Goal: Task Accomplishment & Management: Complete application form

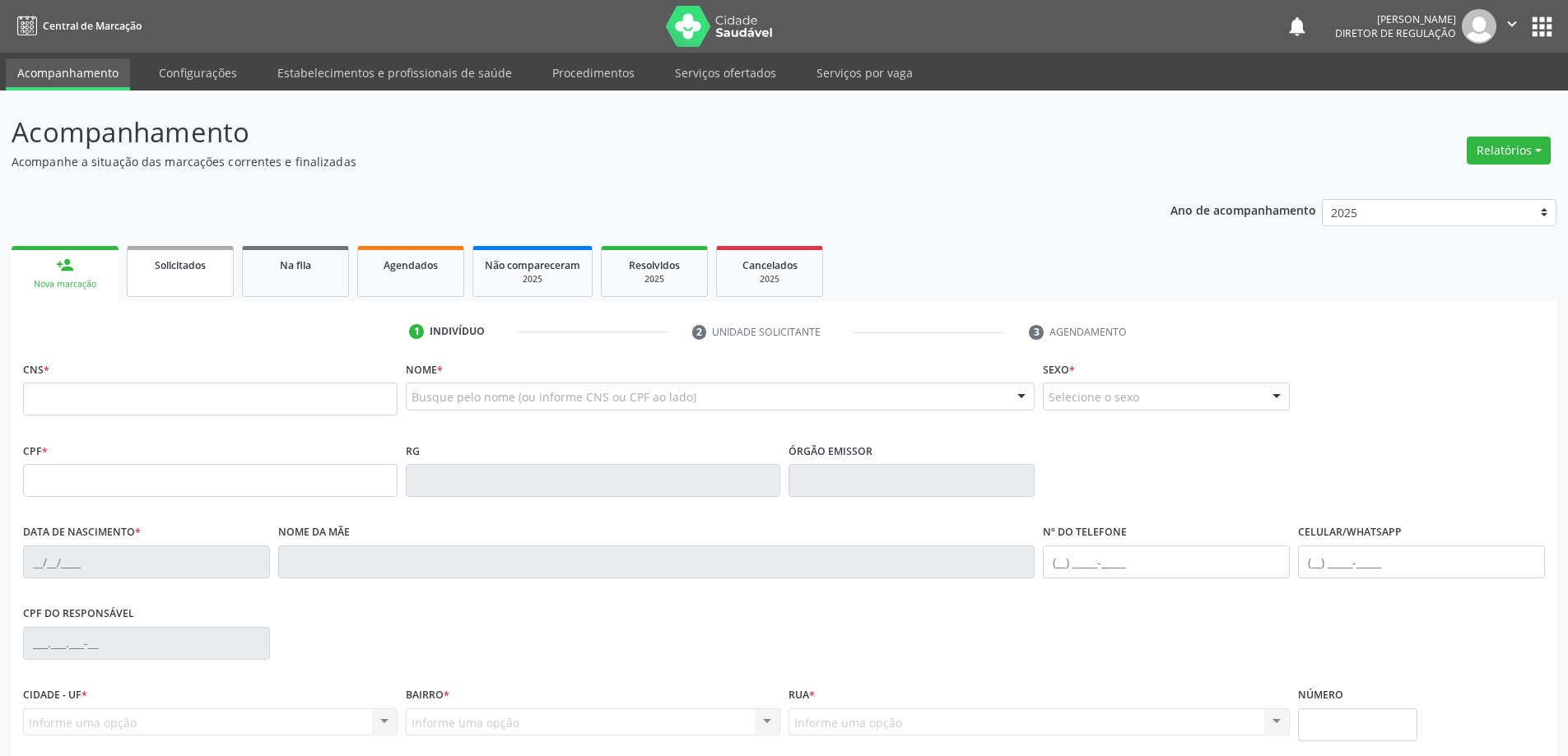
click at [185, 282] on link "Solicitados" at bounding box center [180, 271] width 107 height 51
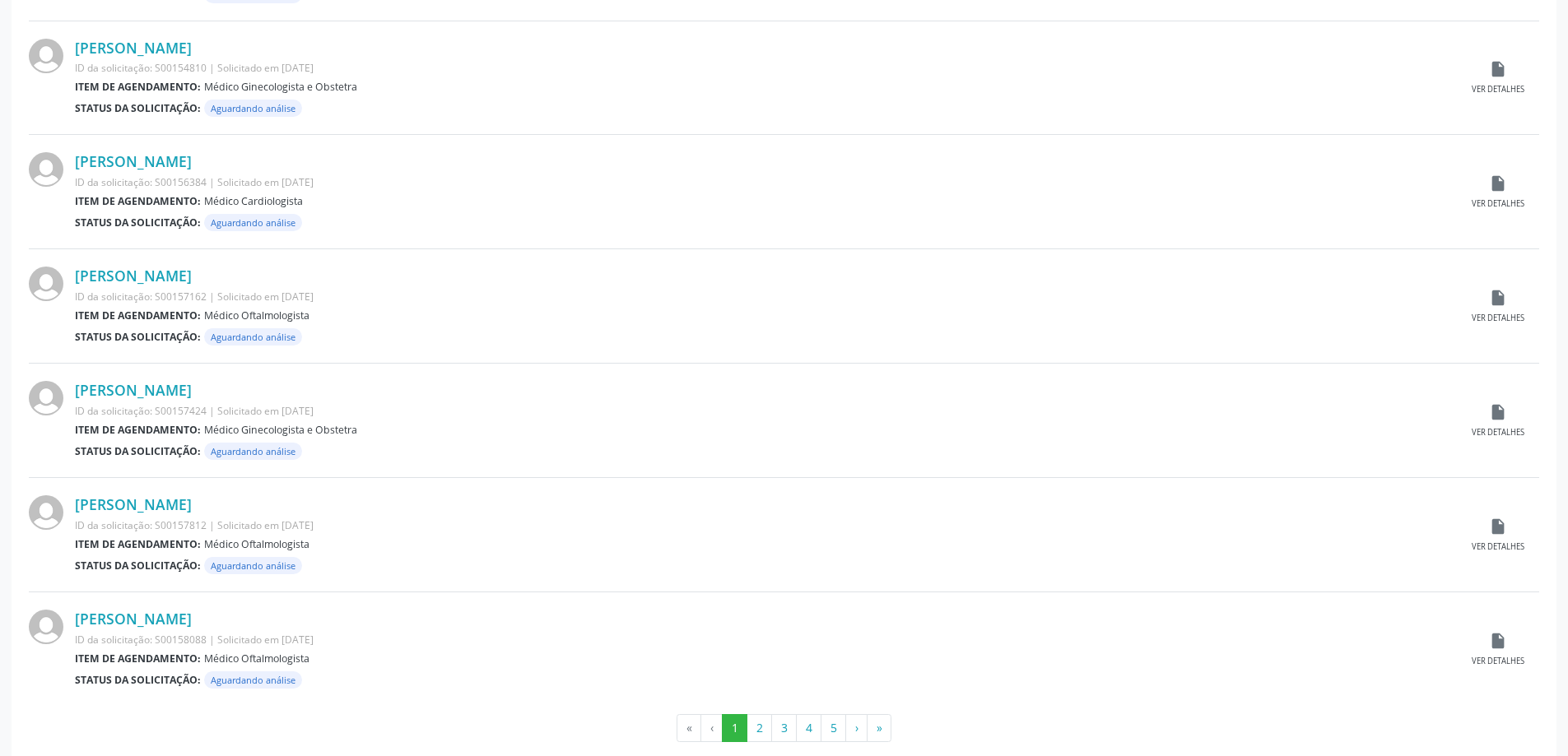
scroll to position [1473, 0]
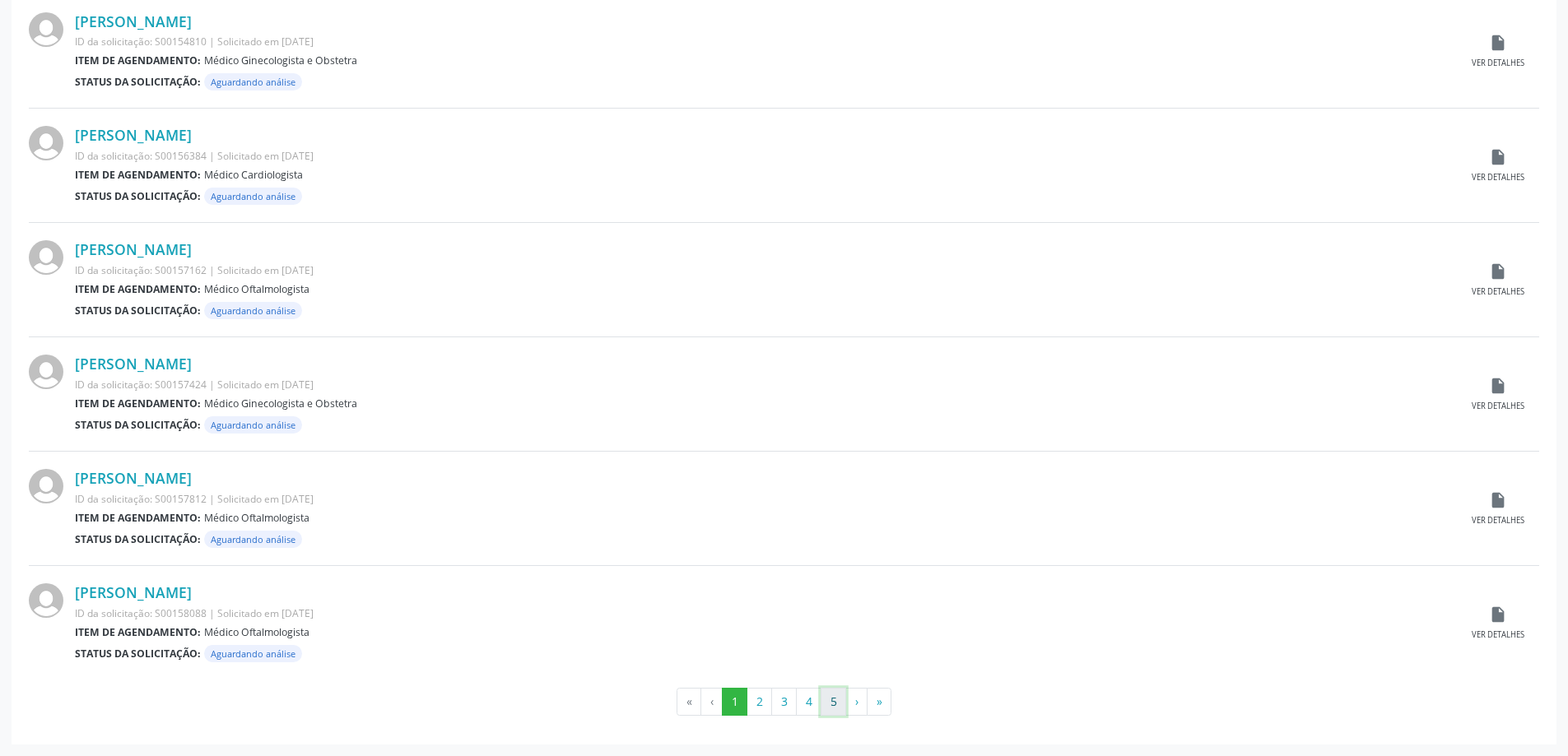
click at [841, 709] on button "5" at bounding box center [833, 701] width 26 height 28
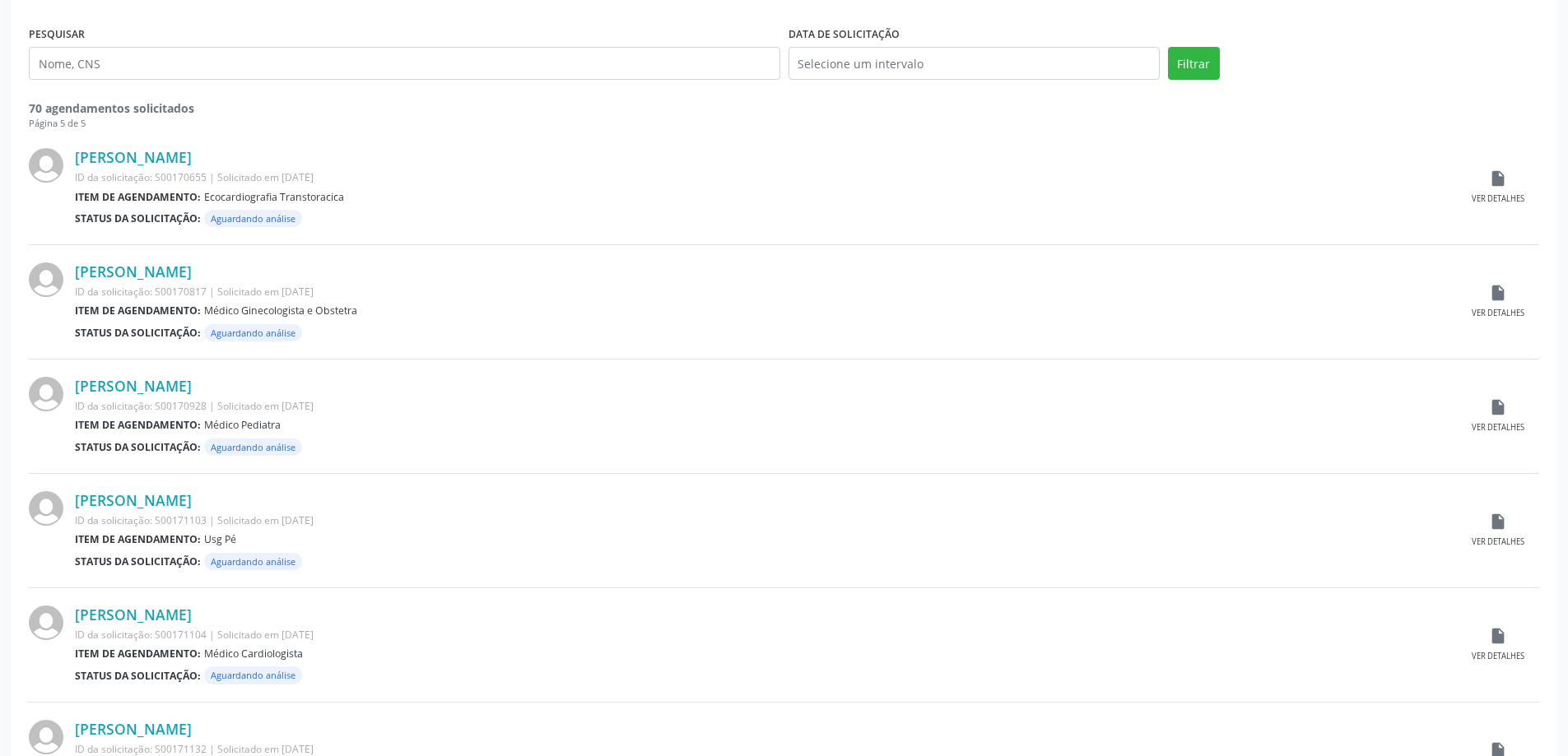
scroll to position [244, 0]
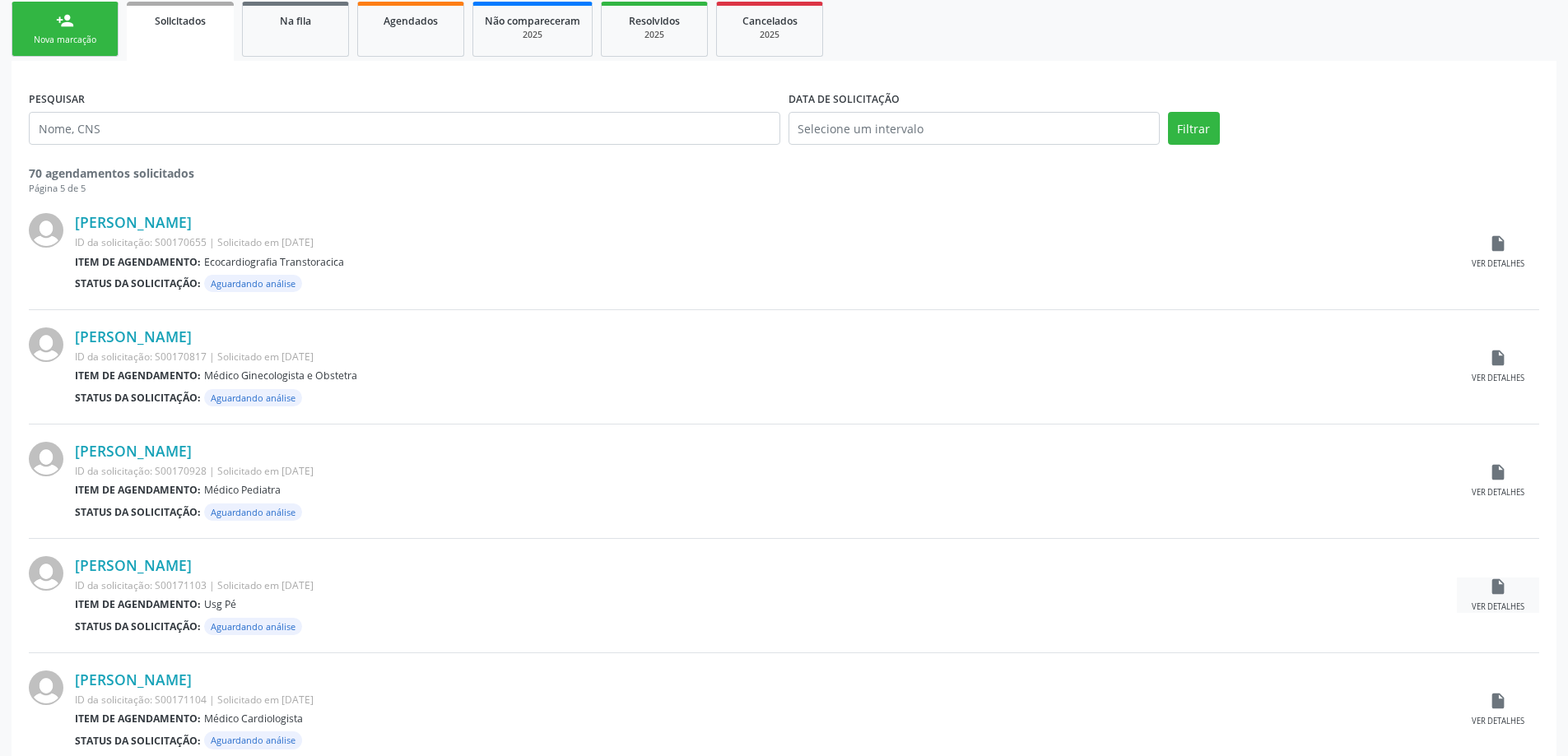
click at [1493, 588] on icon "insert_drive_file" at bounding box center [1498, 586] width 18 height 18
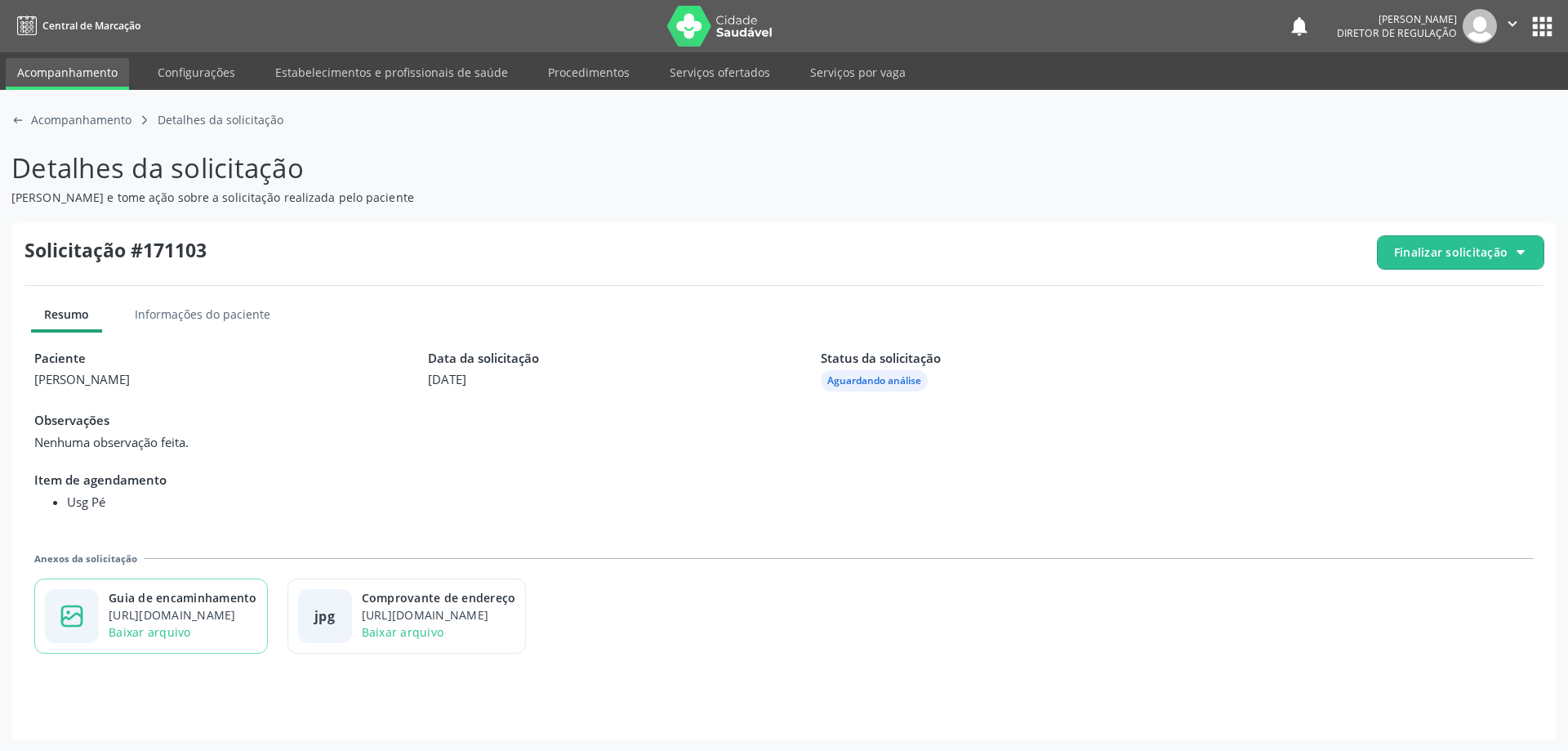
click at [246, 621] on div "[URL][DOMAIN_NAME]" at bounding box center [183, 614] width 148 height 17
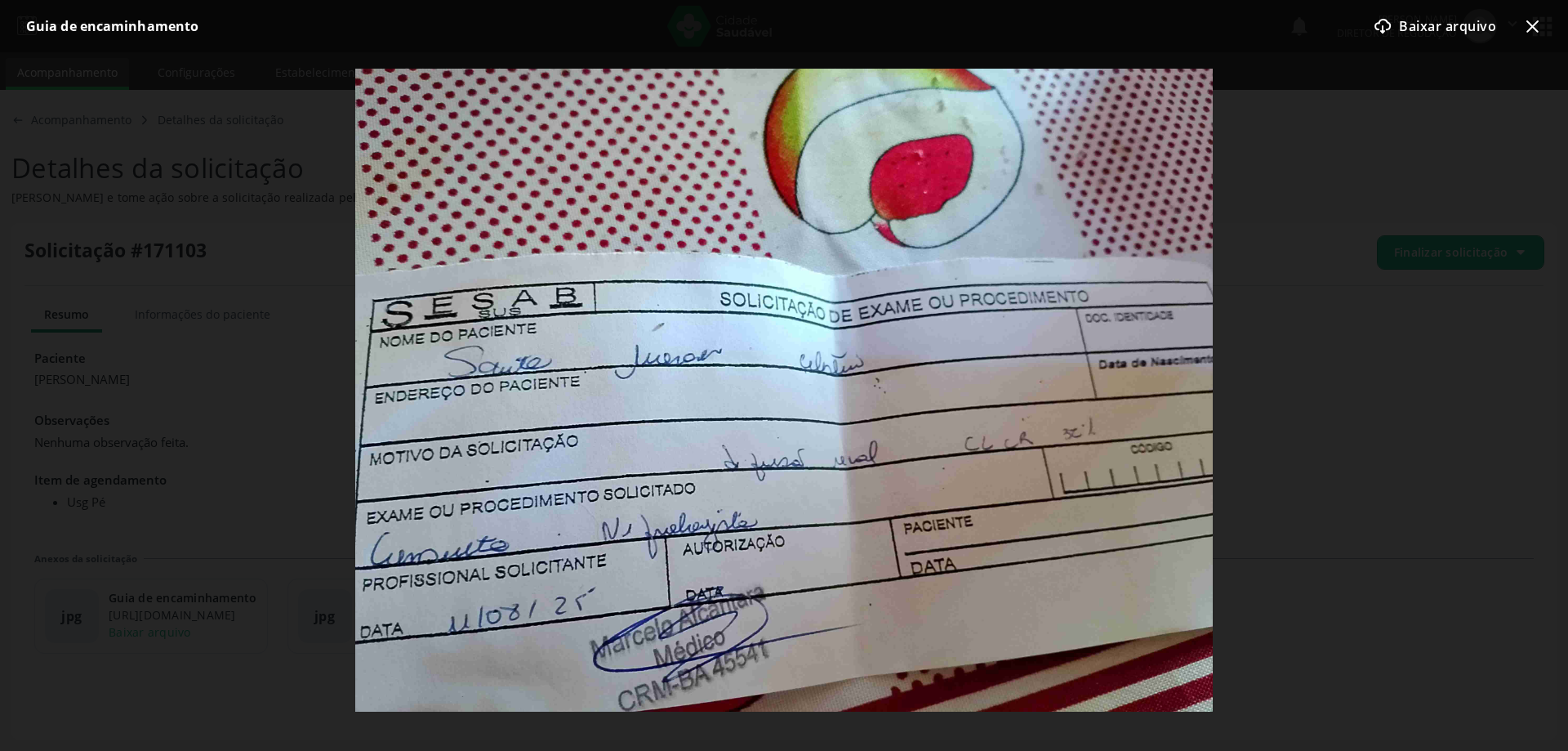
click at [1526, 31] on icon "x-outline icon" at bounding box center [1531, 26] width 20 height 20
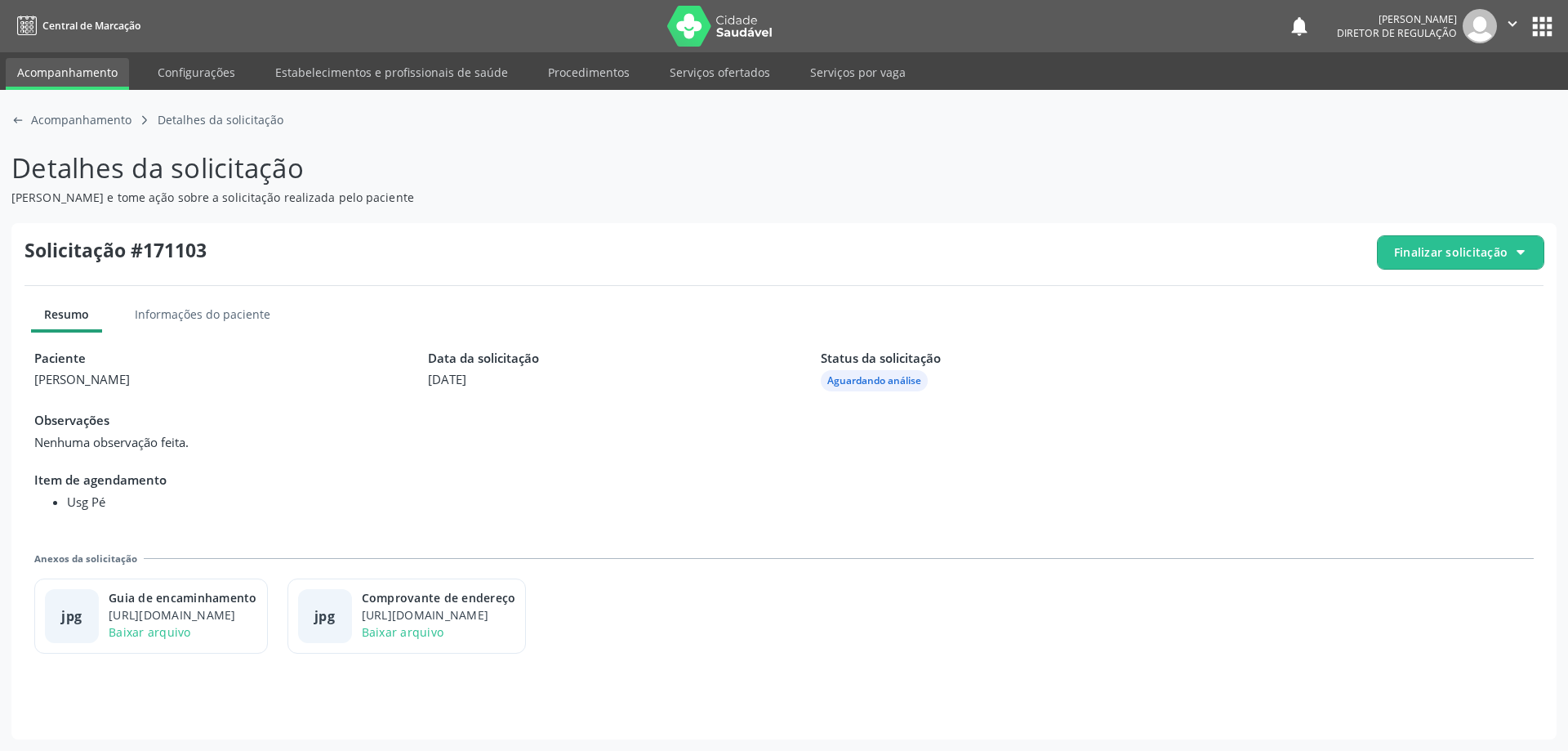
click at [1476, 251] on span "Finalizar solicitação" at bounding box center [1450, 252] width 113 height 17
click at [1385, 335] on div "check-outline icon Deferir solicitação" at bounding box center [1461, 343] width 154 height 37
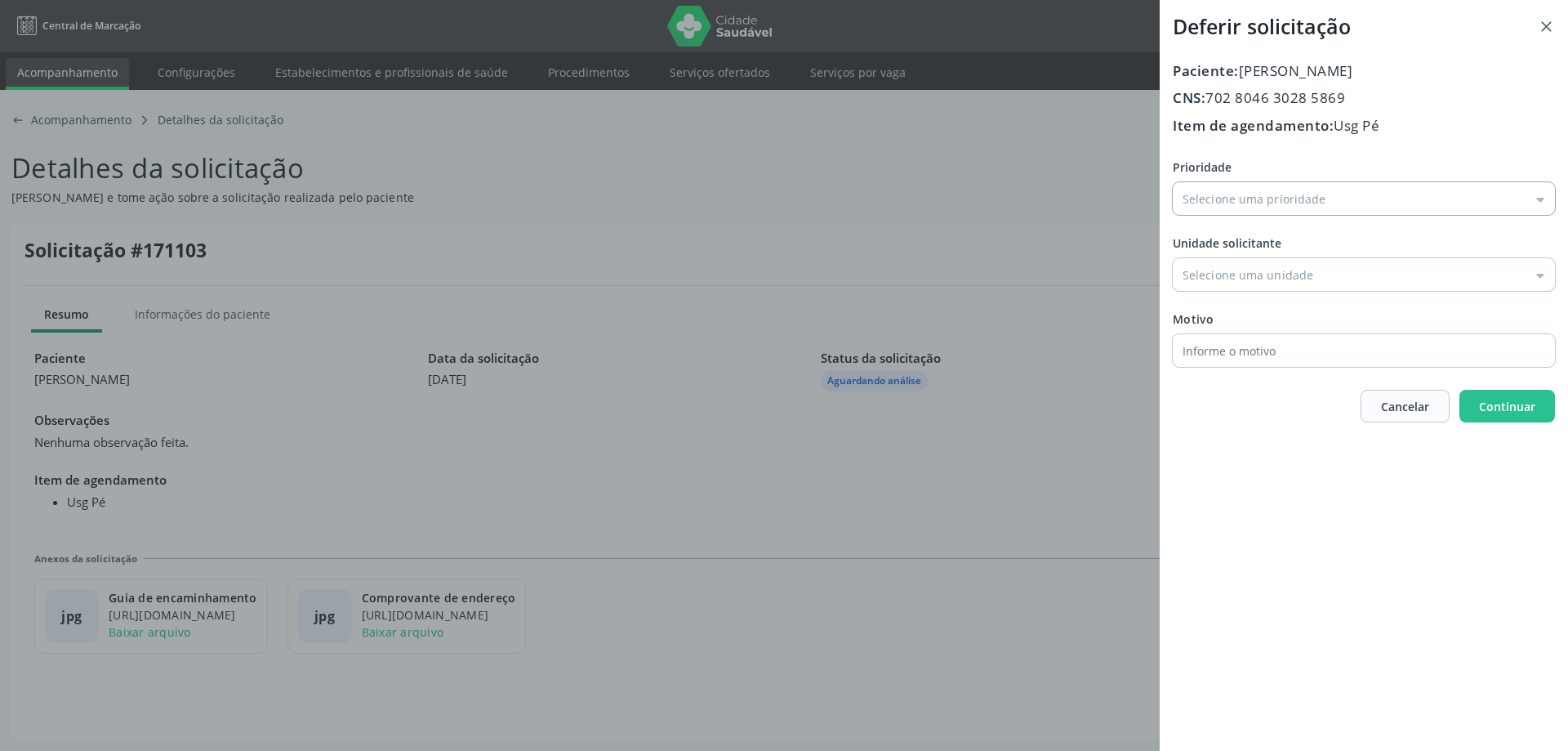
click at [1223, 201] on input "Prioridade" at bounding box center [1364, 198] width 382 height 32
type input "Baixa Prioridade"
click at [1223, 218] on div "Prioridade Baixa Prioridade Baixa Prioridade Média Prioridade Alta Prioridade U…" at bounding box center [1364, 263] width 382 height 208
click at [1216, 266] on input "Prioridade" at bounding box center [1364, 274] width 382 height 32
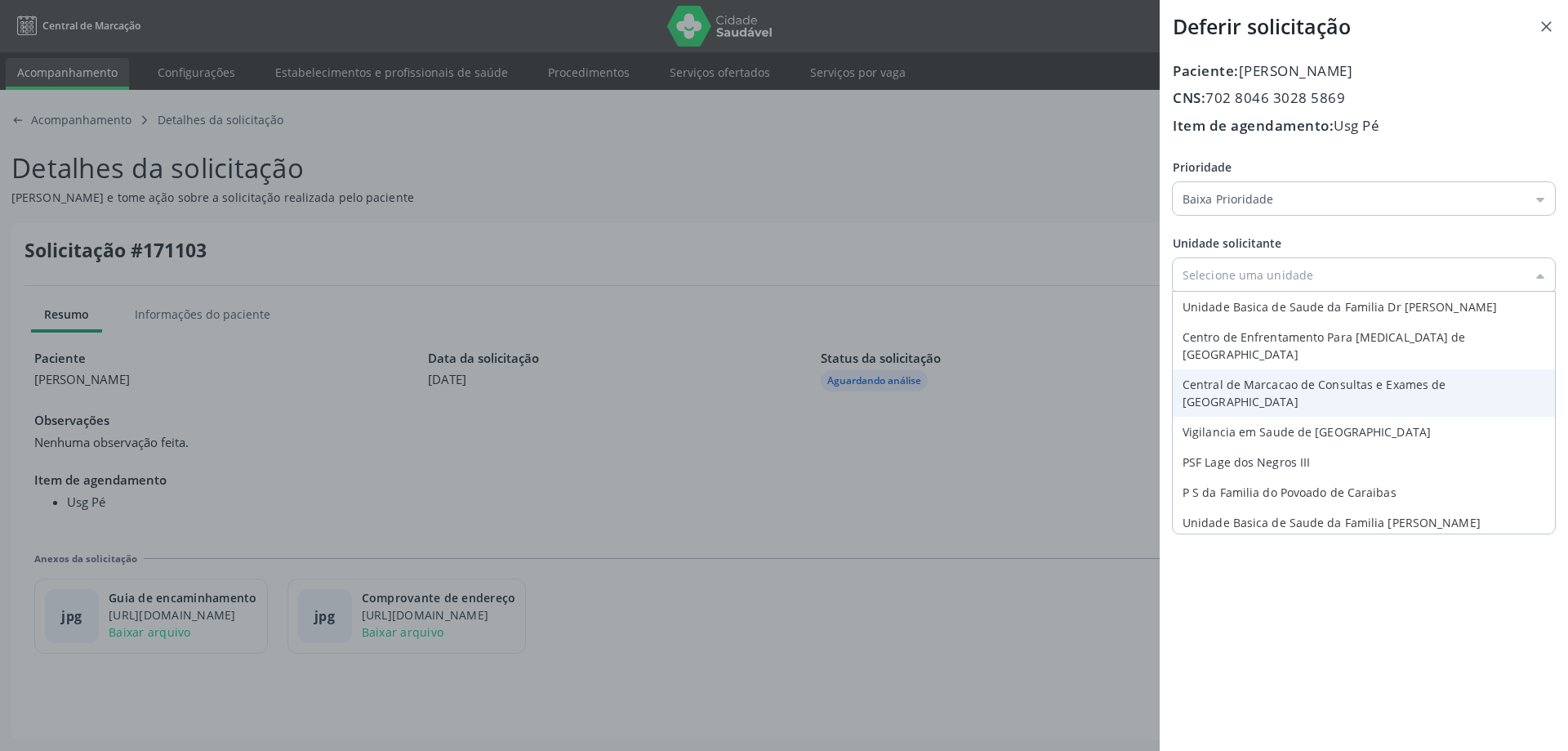
type input "Central de Marcacao de Consultas e Exames de [GEOGRAPHIC_DATA]"
click at [1247, 367] on div "Prioridade Baixa Prioridade Baixa Prioridade Média Prioridade Alta Prioridade U…" at bounding box center [1364, 263] width 382 height 208
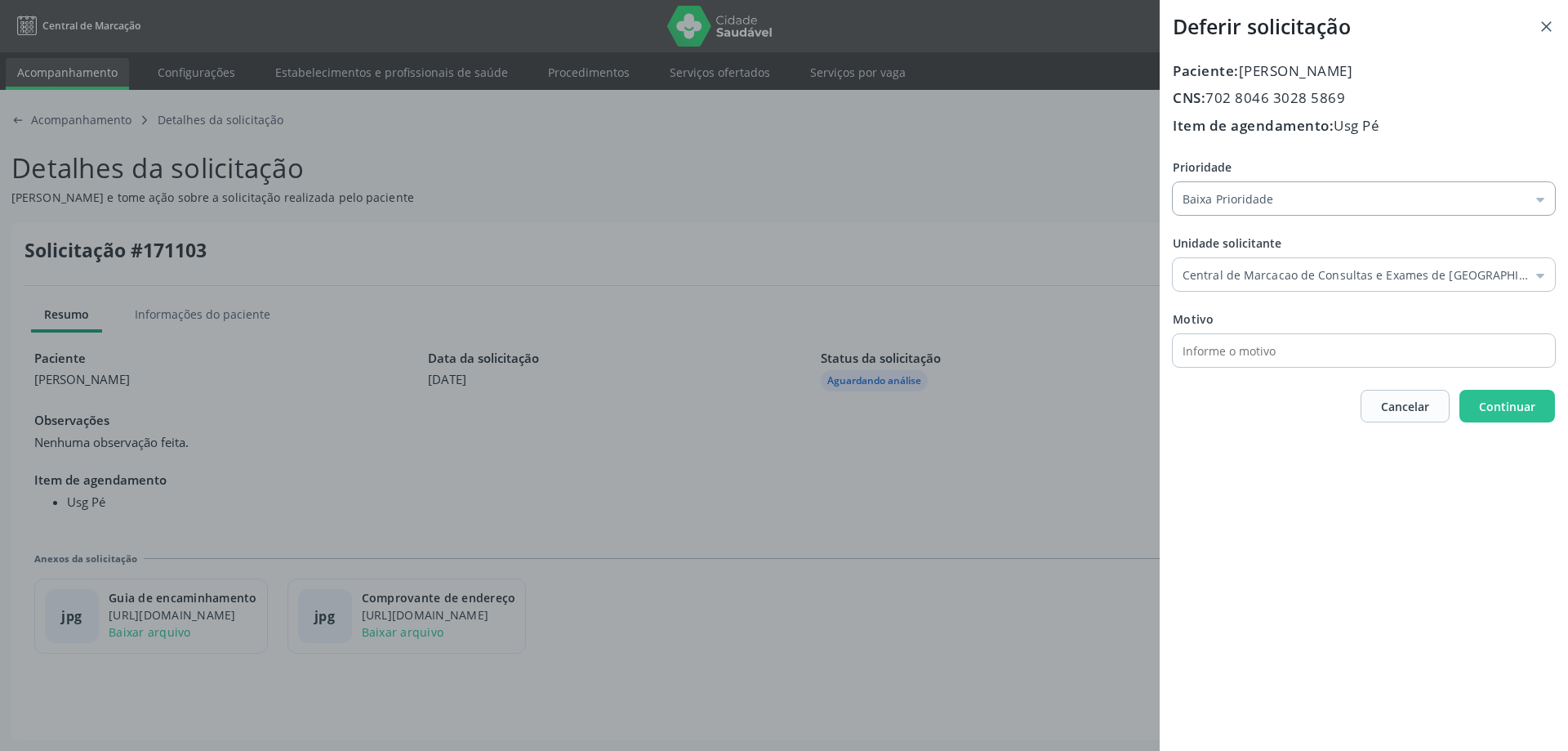
click at [1236, 214] on input "Baixa Prioridade" at bounding box center [1364, 198] width 382 height 32
click at [1132, 243] on div "Deferir solicitação Paciente: [PERSON_NAME] Celestino CNS: 702 8046 3028 5869 I…" at bounding box center [784, 376] width 1568 height 751
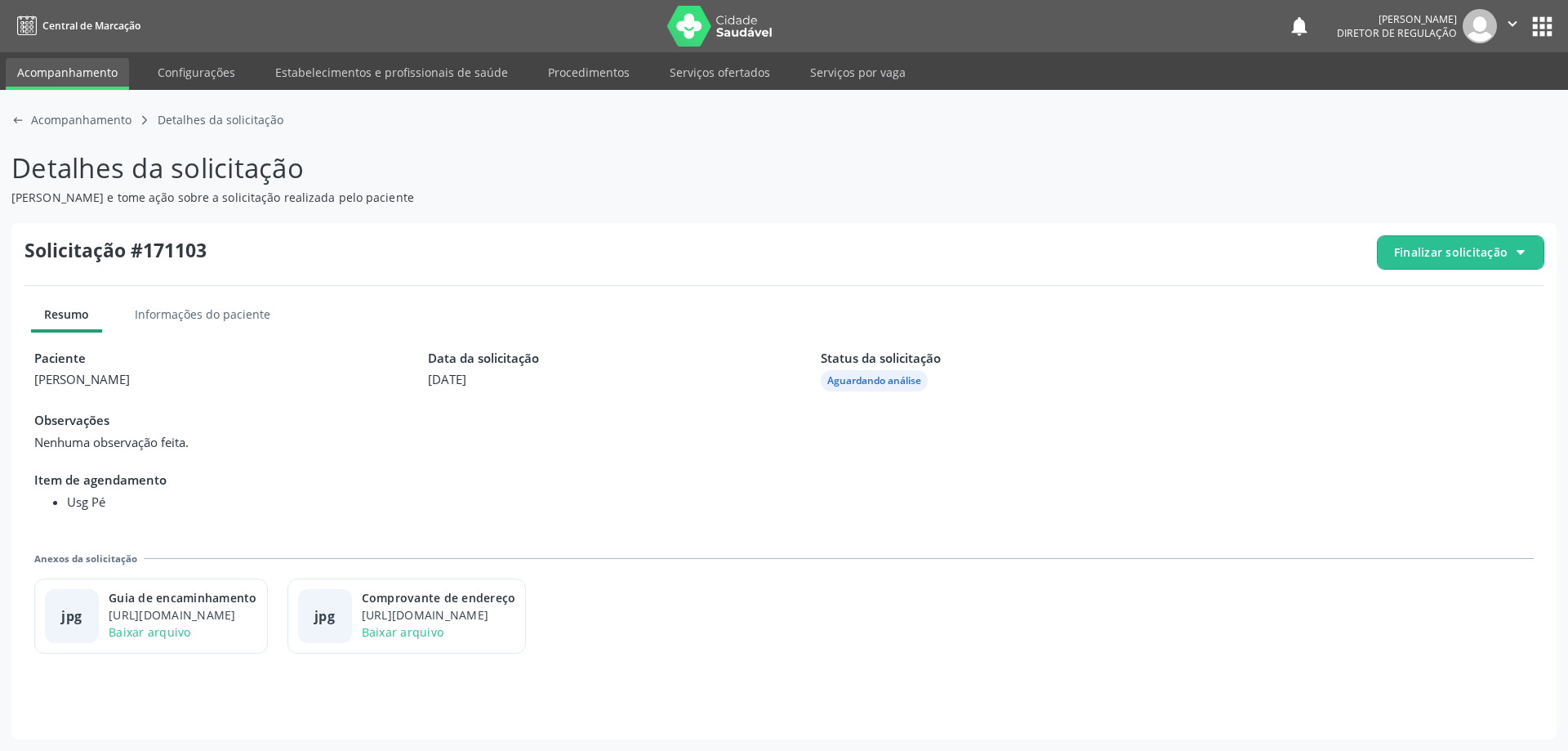
click at [1403, 257] on span "Finalizar solicitação" at bounding box center [1450, 252] width 113 height 17
click at [1403, 299] on icon "block-outline icon" at bounding box center [1399, 300] width 18 height 18
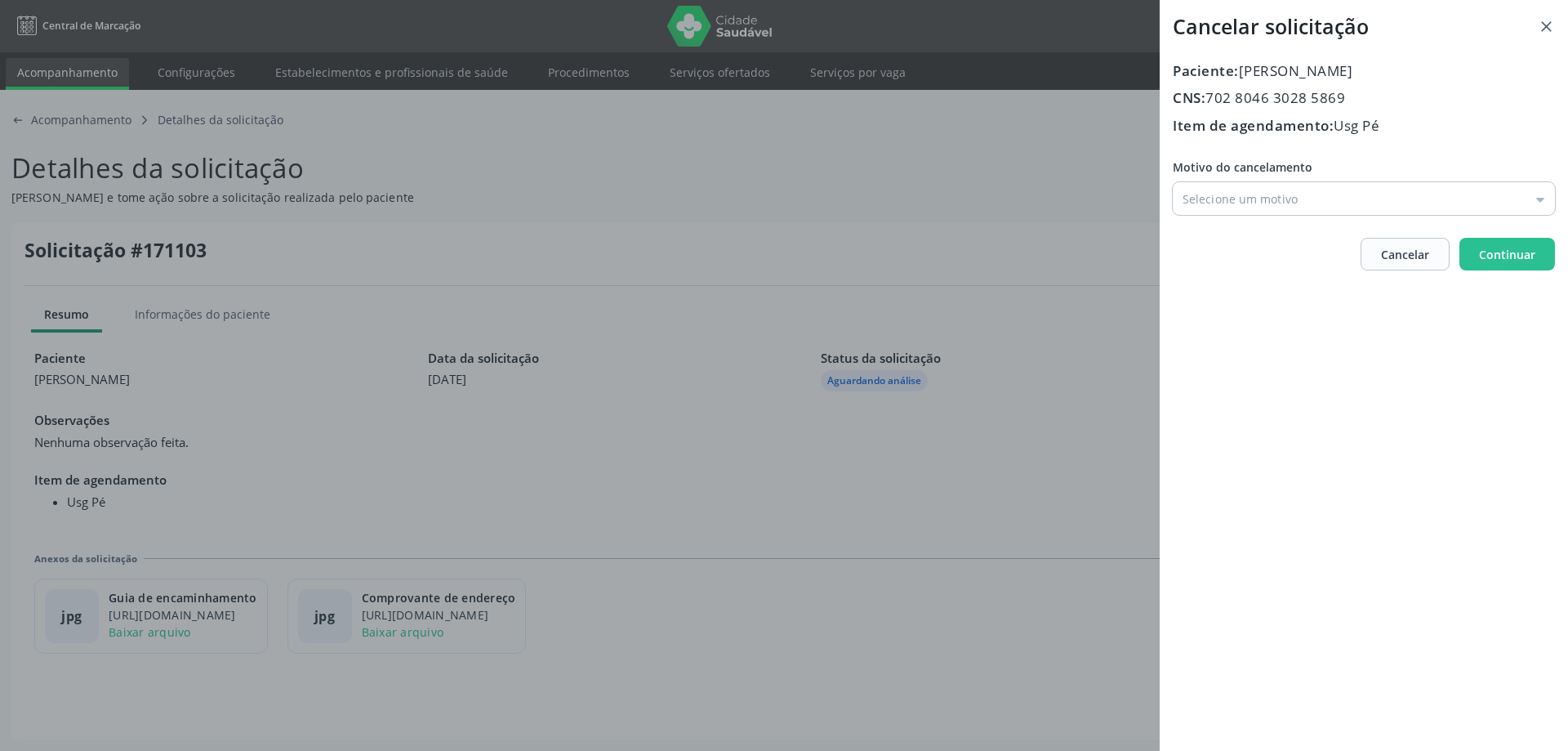
click at [1220, 218] on div "Paciente: [PERSON_NAME] Celestino CNS: 702 8046 3028 5869 Item de agendamento: …" at bounding box center [1364, 166] width 382 height 211
click at [1222, 195] on input "Motivo do cancelamento" at bounding box center [1364, 198] width 382 height 32
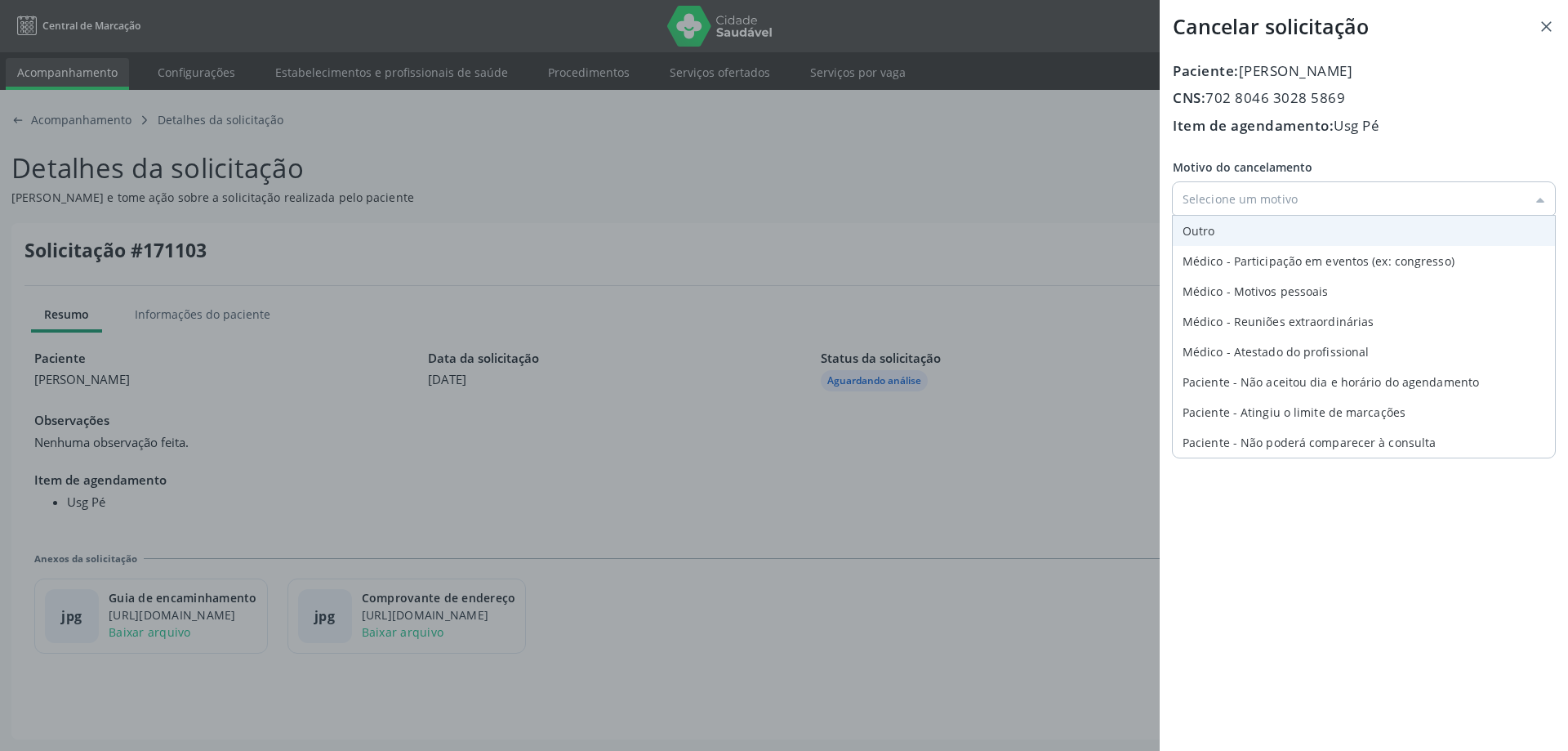
type input "Outro"
click at [1219, 223] on li "Outro" at bounding box center [1364, 230] width 382 height 30
click at [1213, 205] on input "Outro" at bounding box center [1364, 198] width 382 height 32
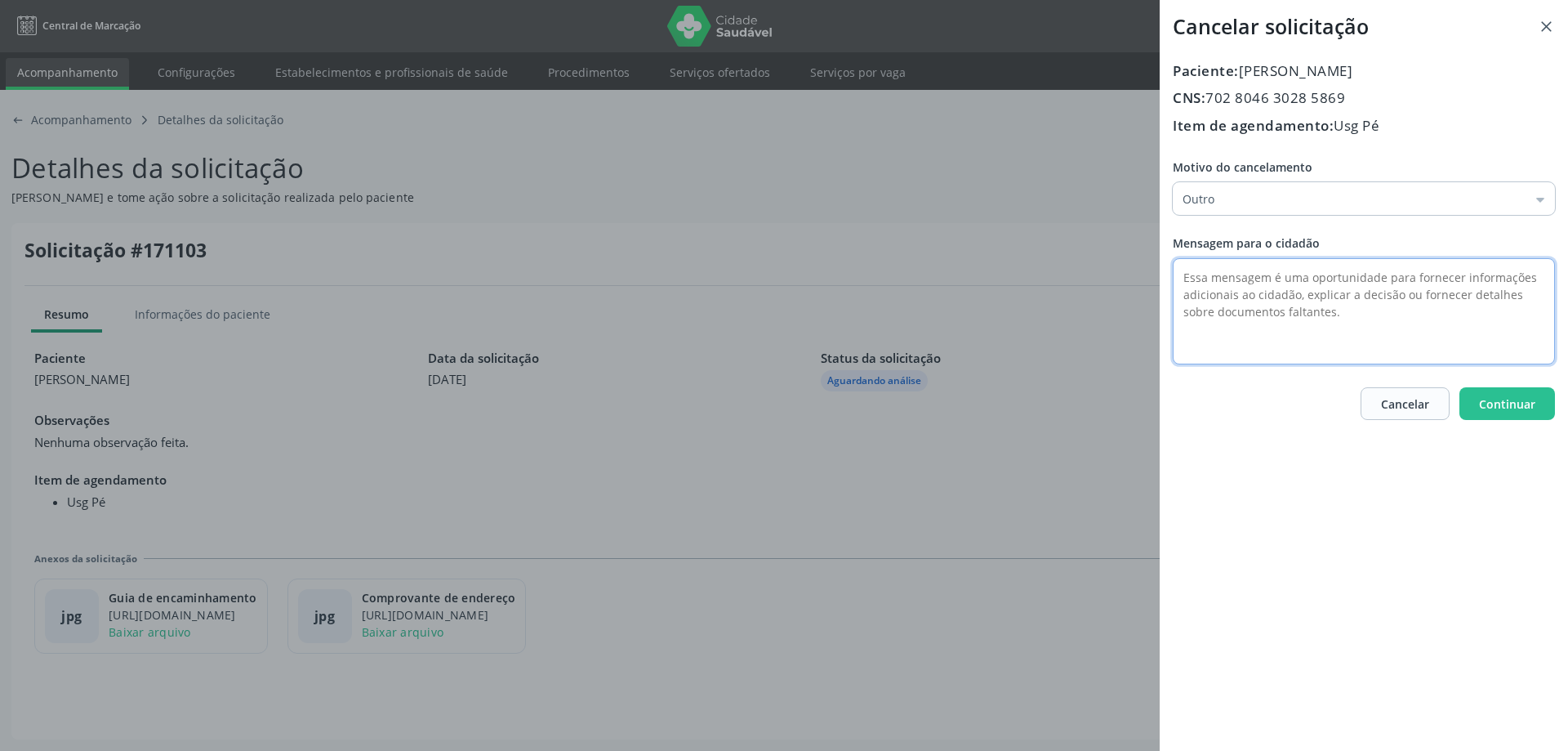
click at [1222, 273] on textarea at bounding box center [1364, 311] width 382 height 106
type textarea "sua solicitação é para nefrologista"
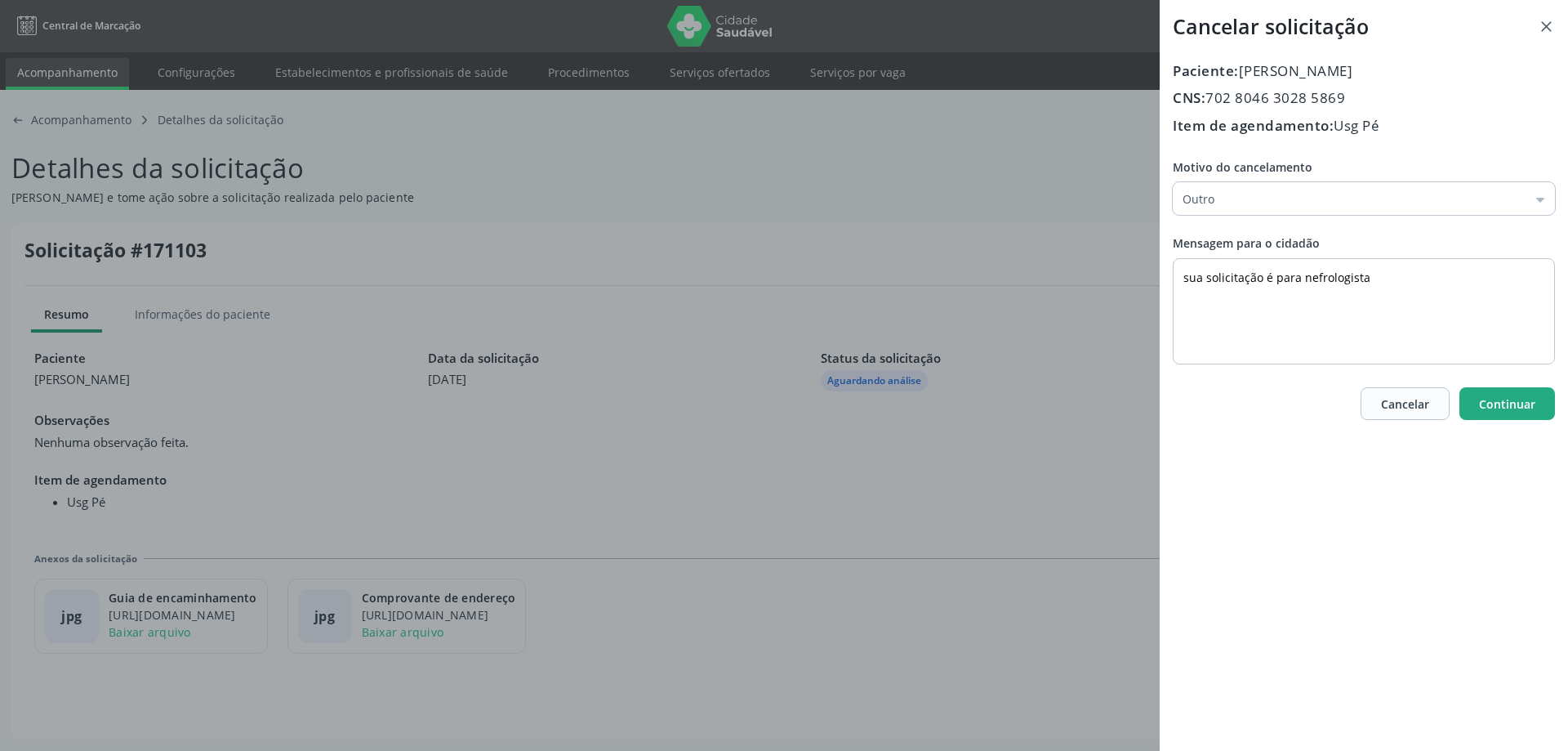
click at [1481, 399] on span "Continuar" at bounding box center [1507, 404] width 56 height 15
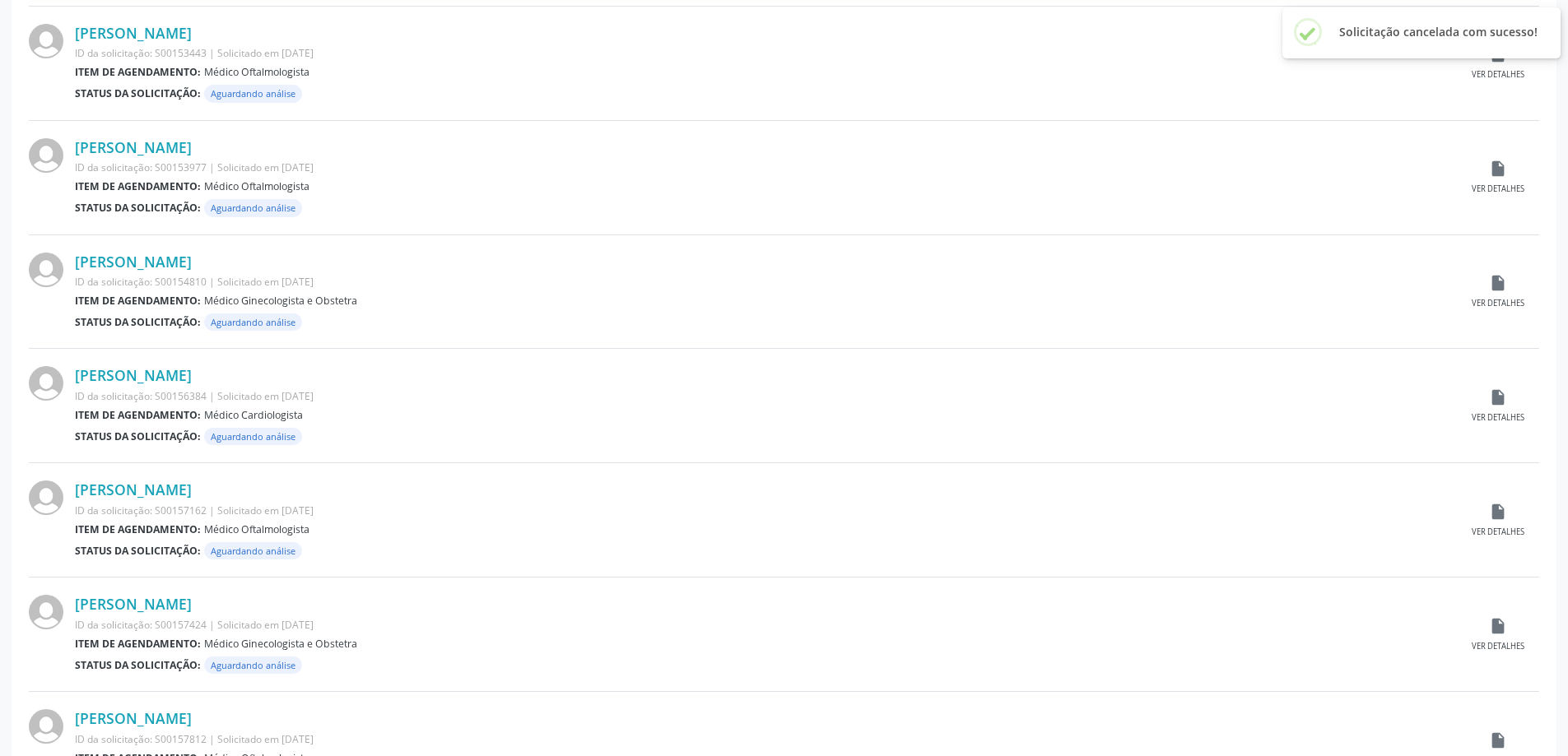
scroll to position [1473, 0]
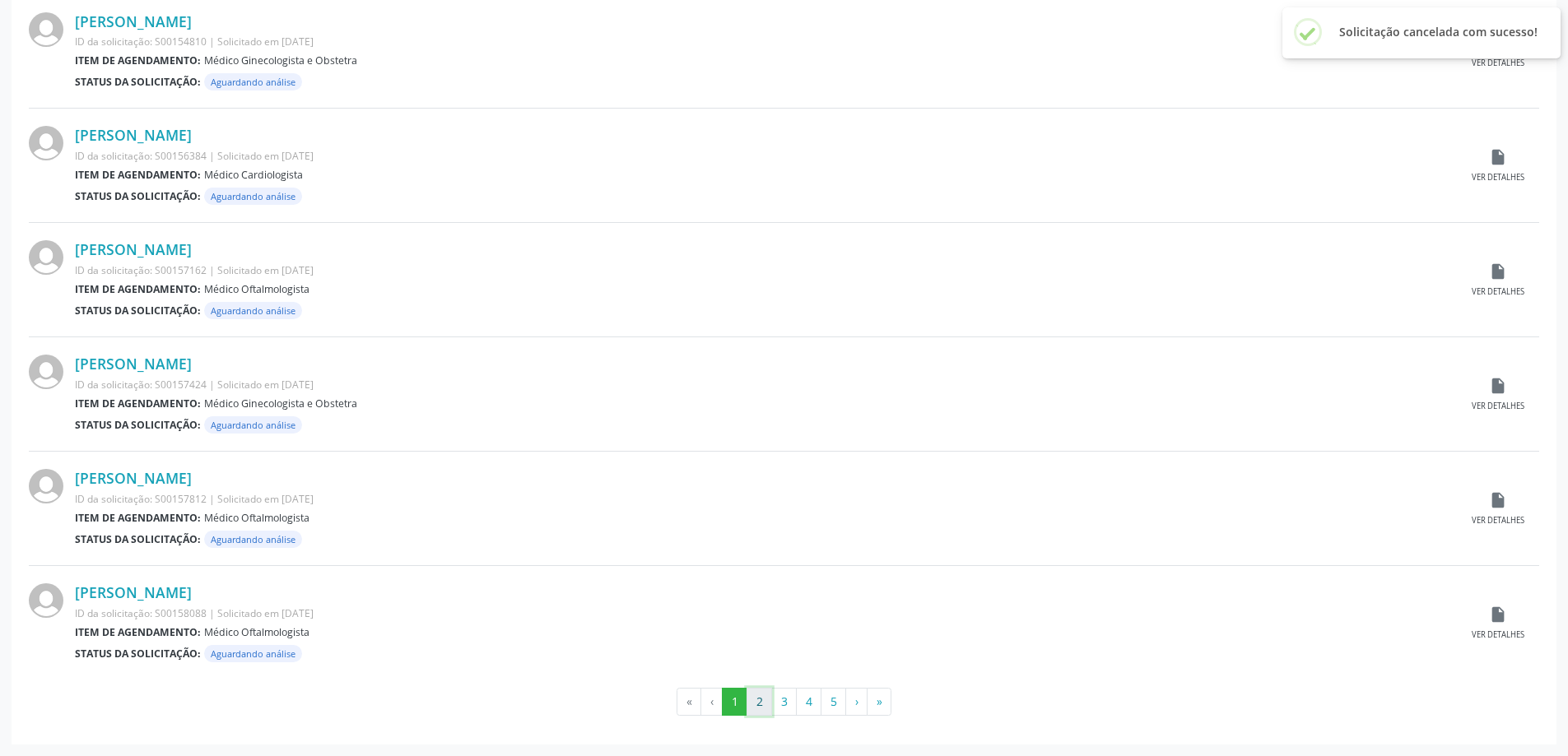
click at [763, 696] on button "2" at bounding box center [759, 701] width 26 height 28
click at [783, 698] on button "3" at bounding box center [784, 701] width 26 height 28
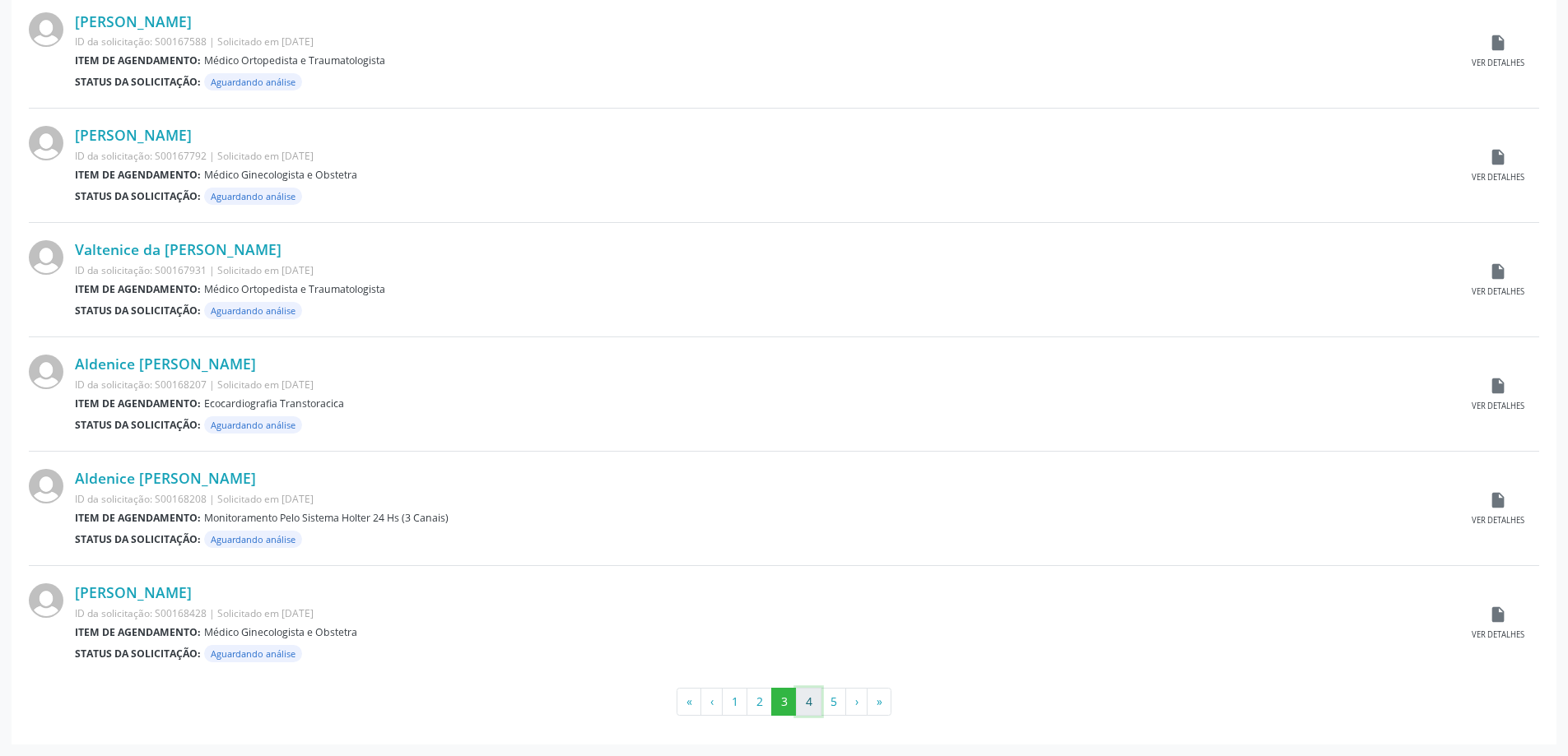
click at [804, 695] on button "4" at bounding box center [809, 701] width 26 height 28
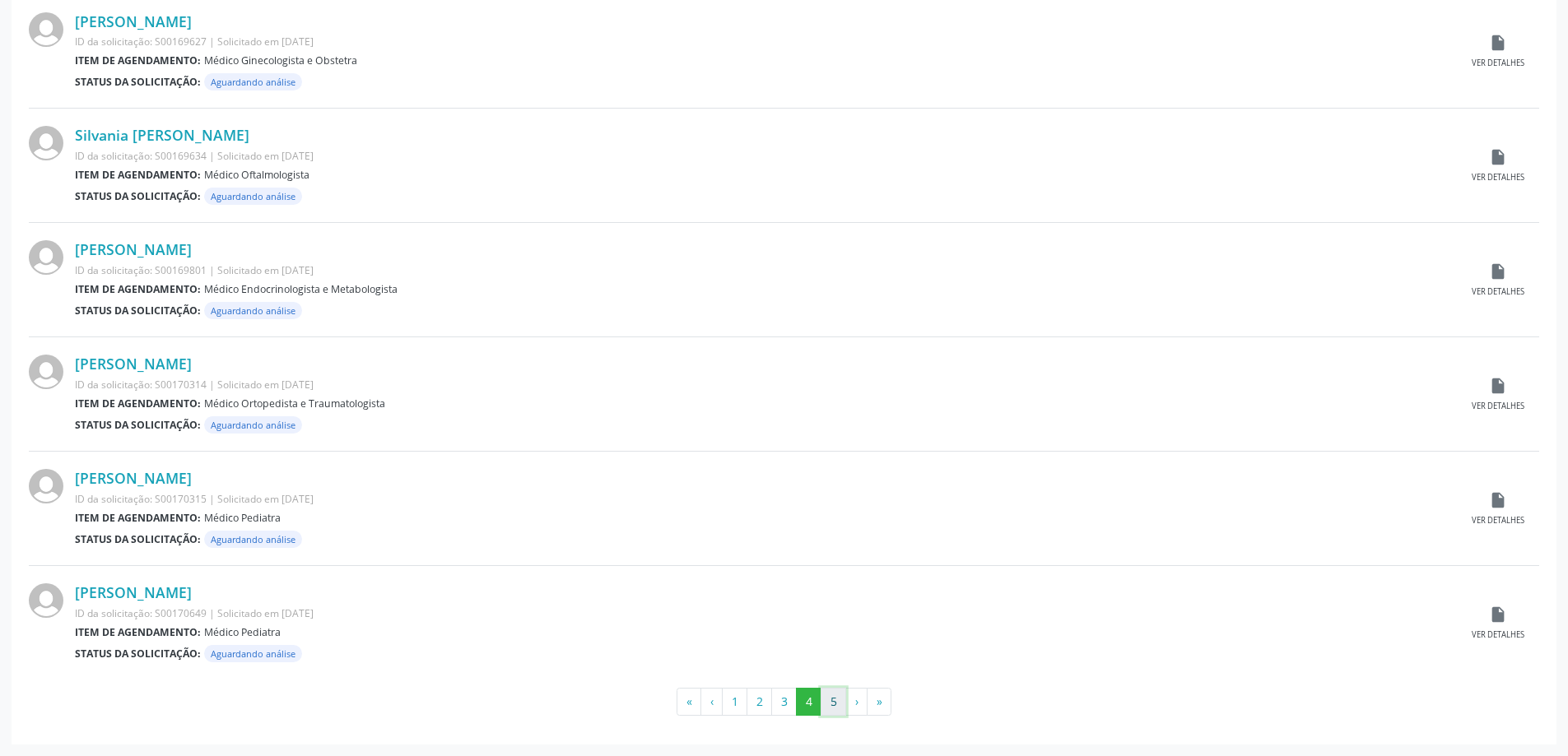
click at [825, 702] on button "5" at bounding box center [833, 701] width 26 height 28
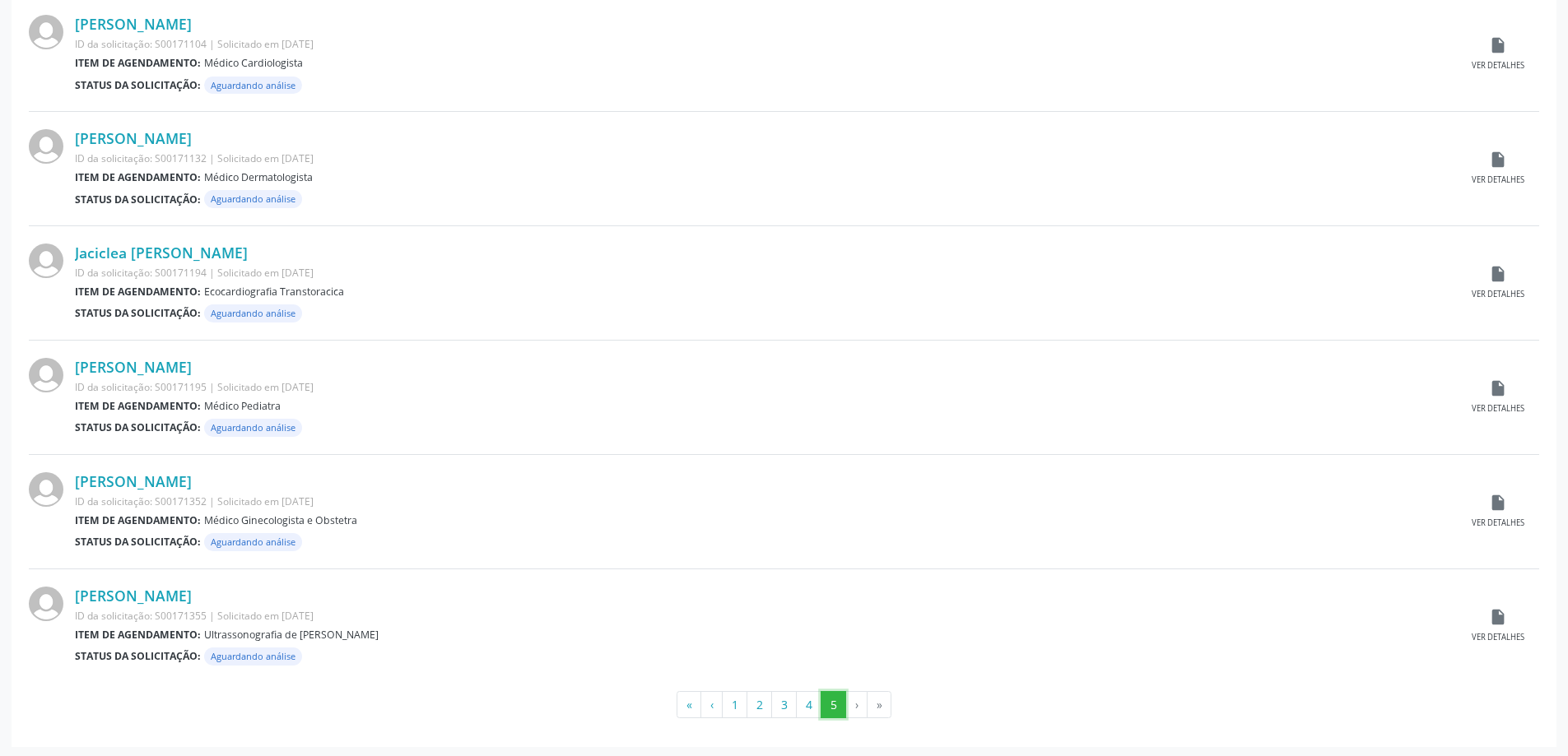
scroll to position [788, 0]
click at [1498, 623] on icon "insert_drive_file" at bounding box center [1498, 614] width 18 height 18
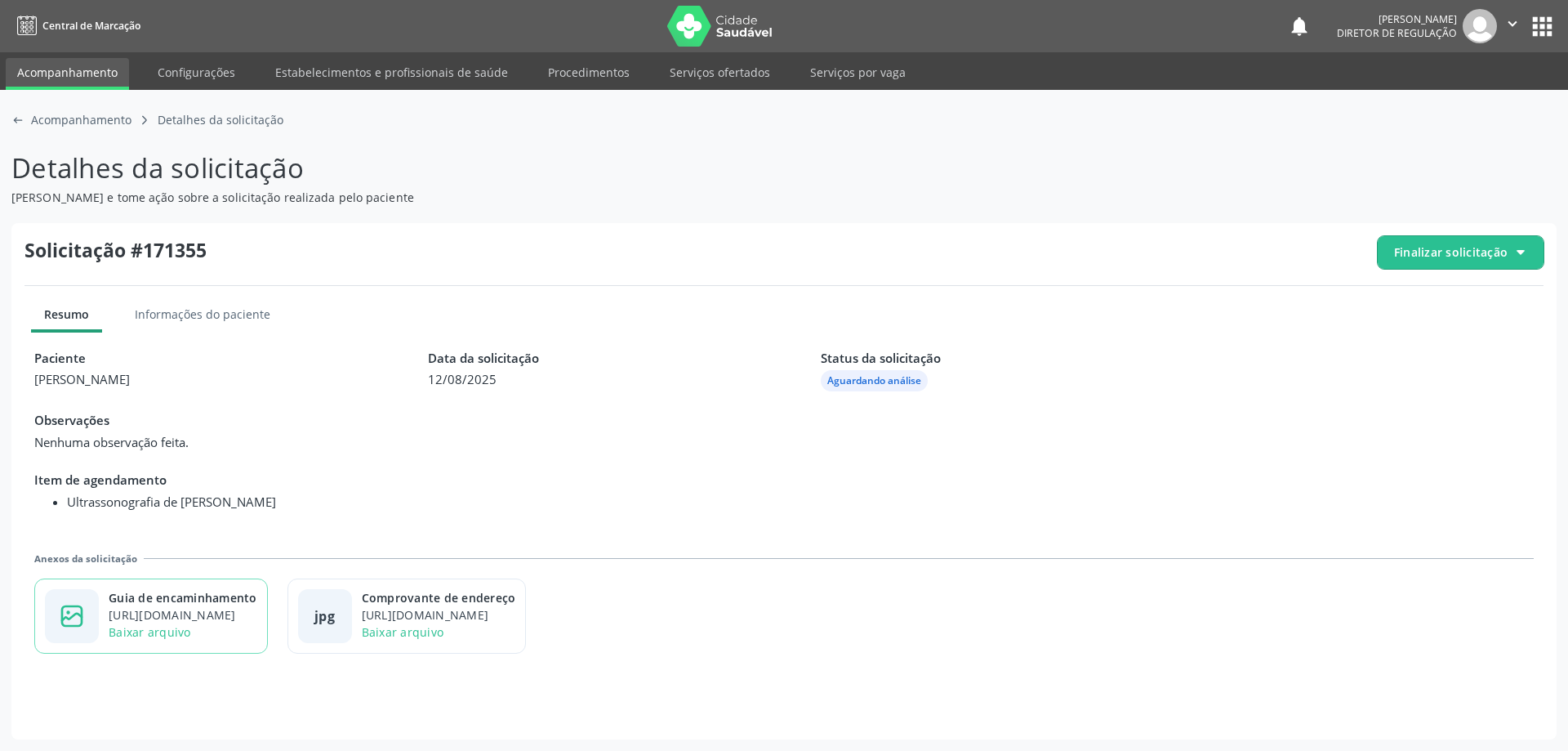
click at [201, 611] on div "[URL][DOMAIN_NAME]" at bounding box center [183, 614] width 148 height 17
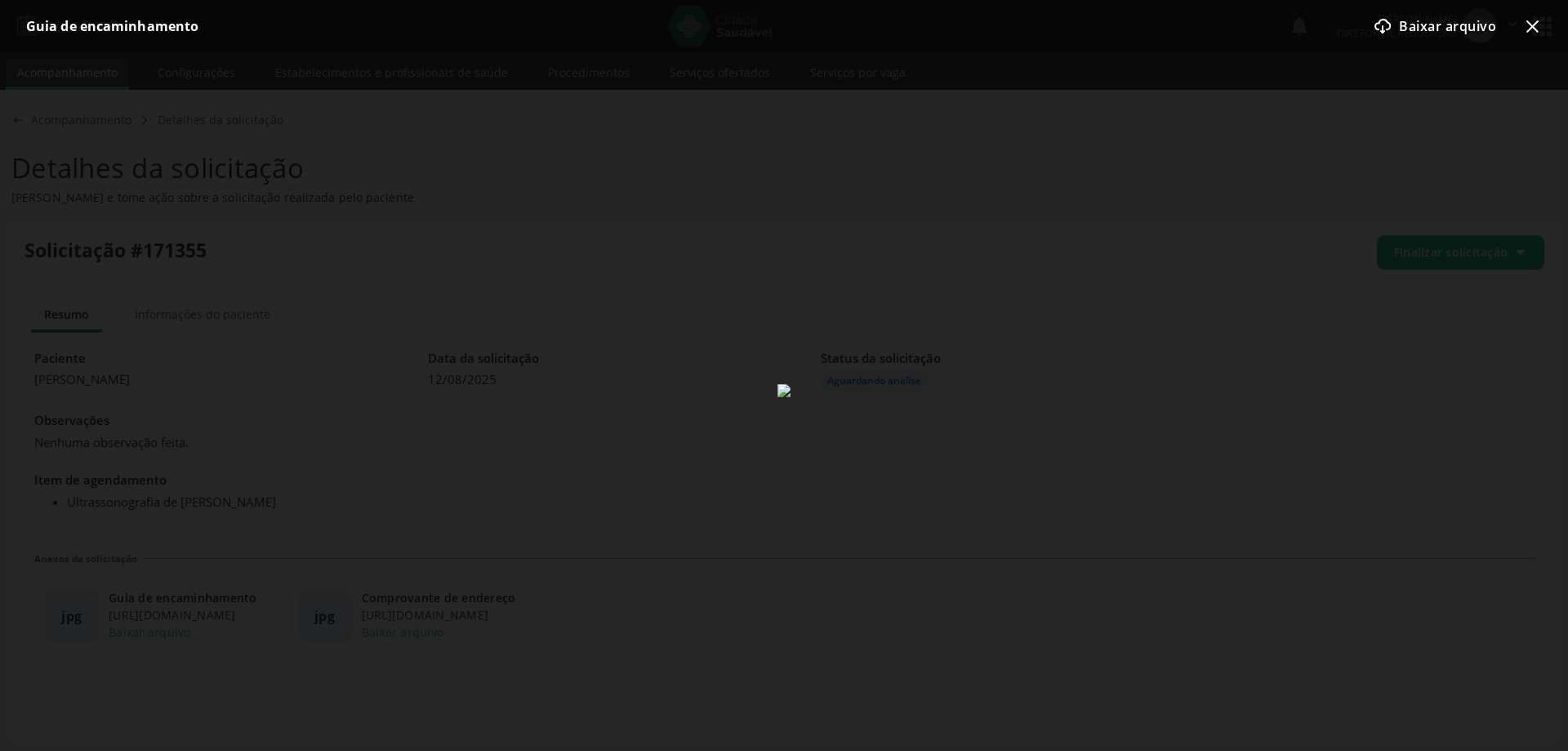
click at [1533, 28] on icon at bounding box center [1532, 26] width 12 height 12
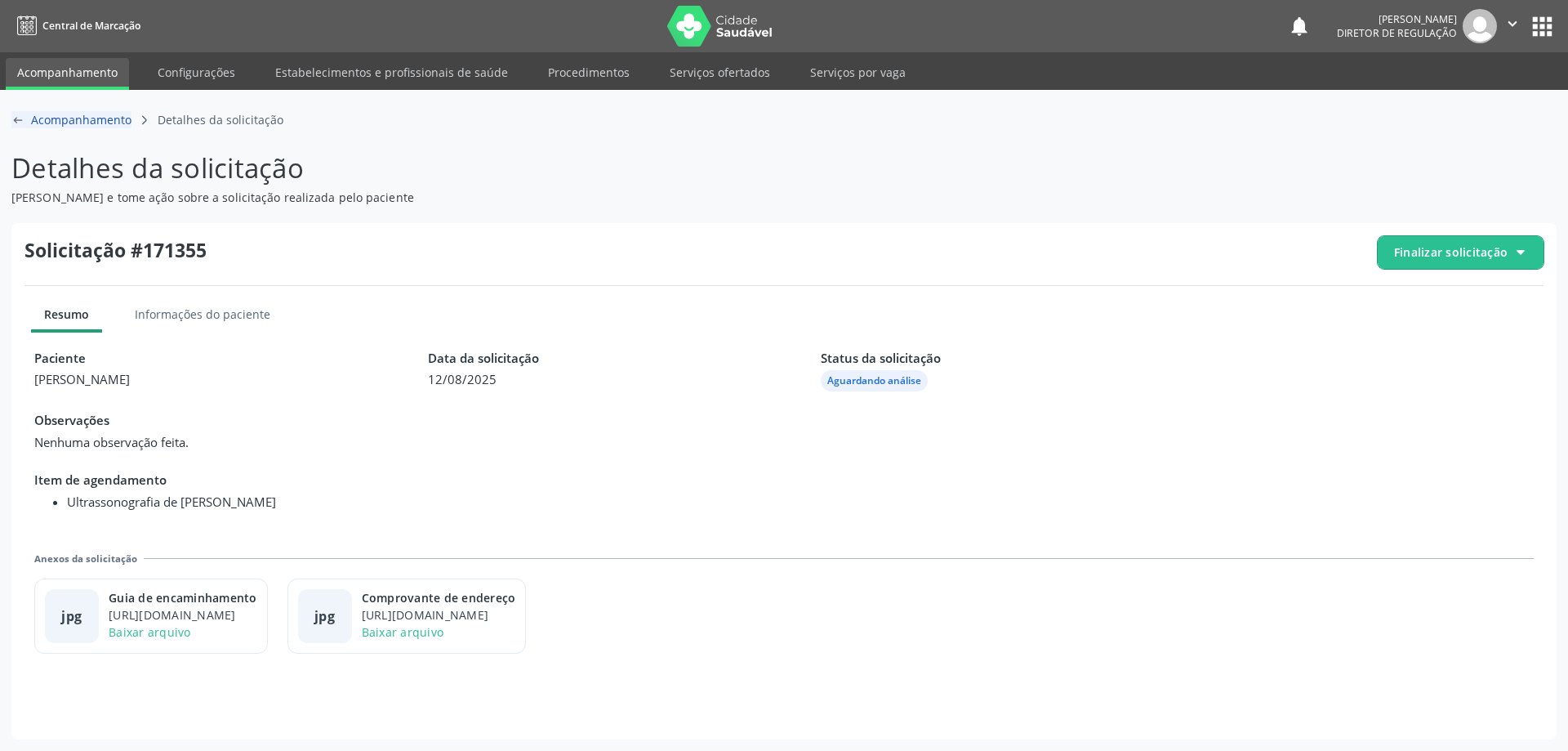
click at [29, 122] on div "arrow-left-outline icon Acompanhamento" at bounding box center [71, 119] width 120 height 17
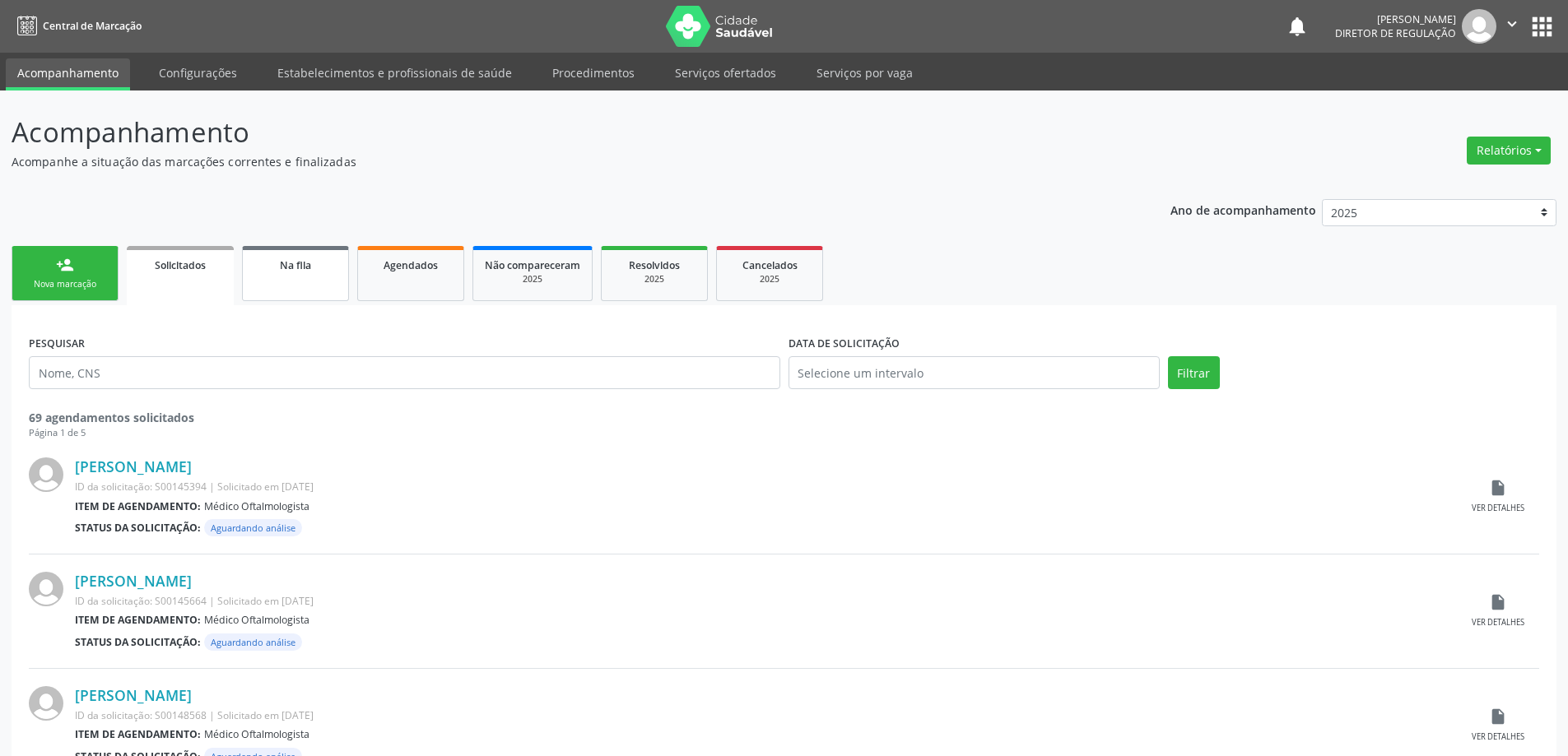
click at [309, 282] on link "Na fila" at bounding box center [295, 273] width 107 height 55
